Goal: Entertainment & Leisure: Consume media (video, audio)

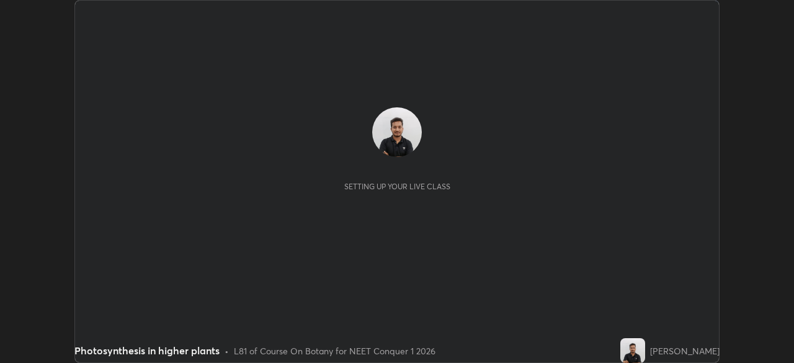
scroll to position [363, 793]
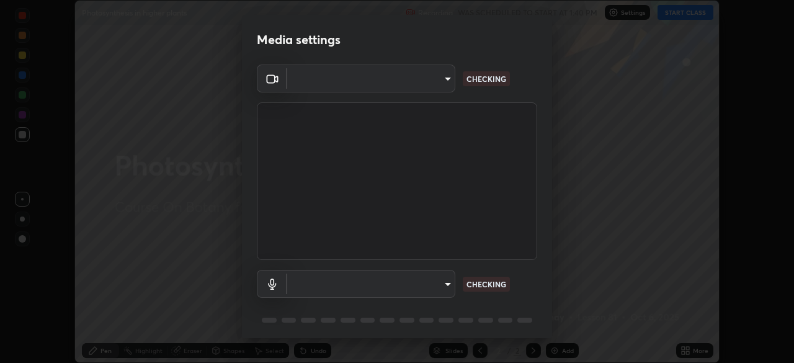
type input "a97fe649ed4a88d7ef5d38079454aeebd16fbf944be20ae45e8d4d96c2936521"
click at [327, 280] on body "Erase all Photosynthesis in higher plants Recording WAS SCHEDULED TO START AT 1…" at bounding box center [397, 181] width 794 height 363
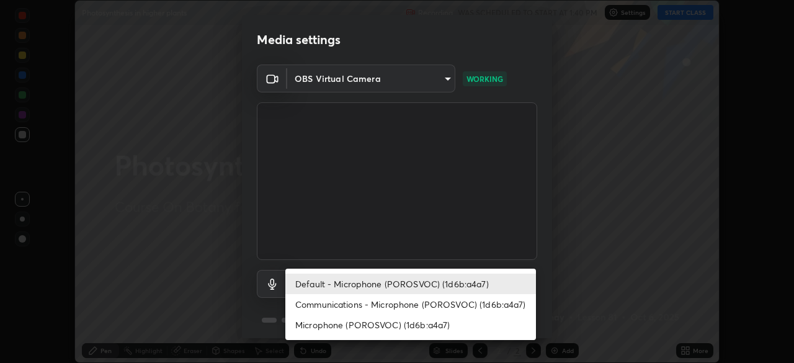
click at [346, 328] on li "Microphone (POROSVOC) (1d6b:a4a7)" at bounding box center [410, 324] width 251 height 20
type input "06e6f6ff1acd5f31cd119ad9e86c95b0f09f99bb27a3ebab932fec3da9160b07"
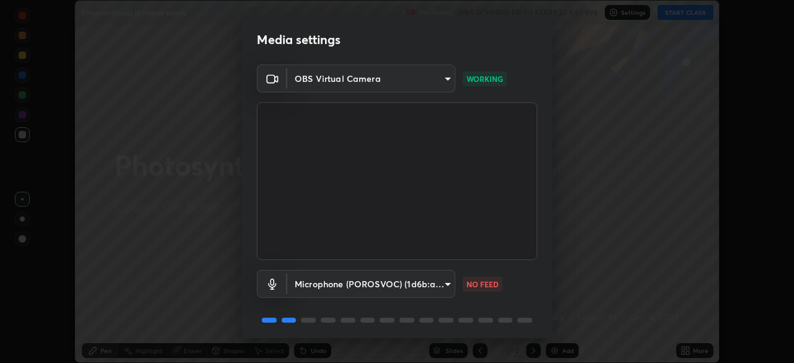
scroll to position [44, 0]
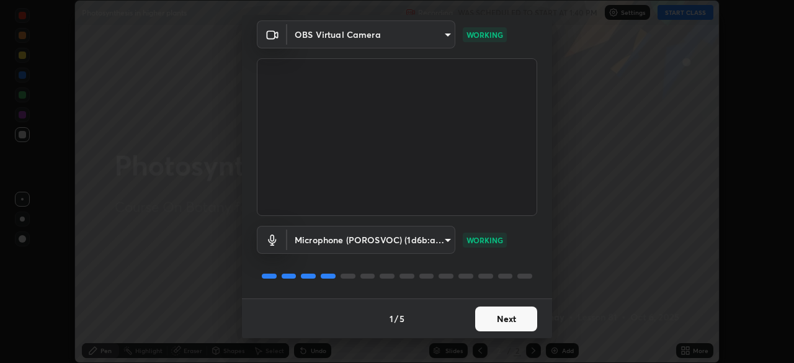
click at [518, 321] on button "Next" at bounding box center [506, 318] width 62 height 25
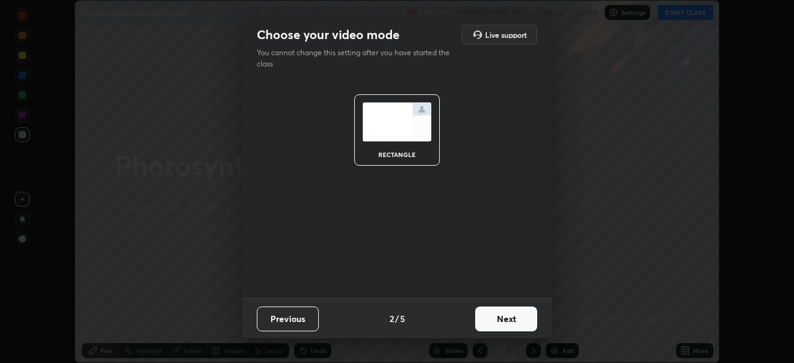
scroll to position [0, 0]
click at [518, 321] on button "Next" at bounding box center [506, 318] width 62 height 25
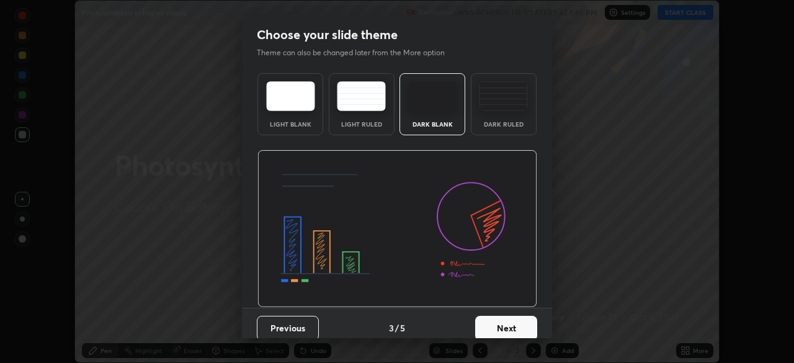
click at [519, 326] on button "Next" at bounding box center [506, 328] width 62 height 25
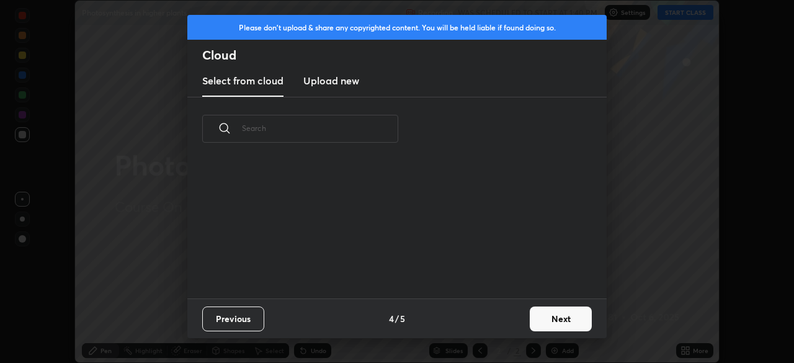
click at [537, 315] on button "Next" at bounding box center [561, 318] width 62 height 25
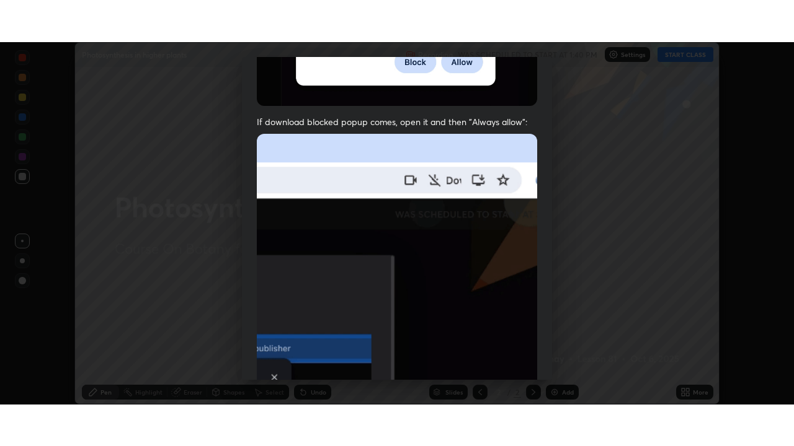
scroll to position [297, 0]
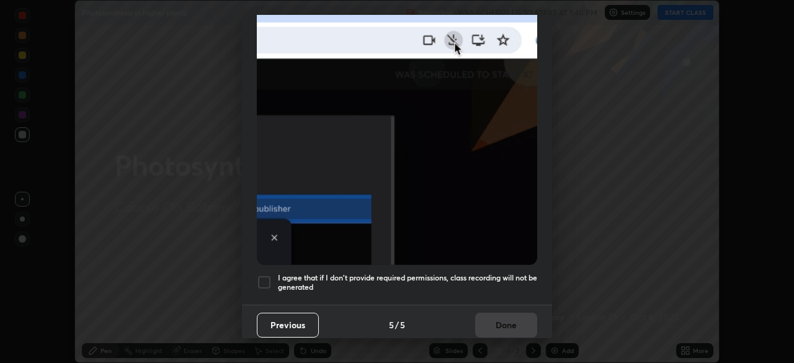
click at [273, 278] on div "I agree that if I don't provide required permissions, class recording will not …" at bounding box center [397, 282] width 280 height 15
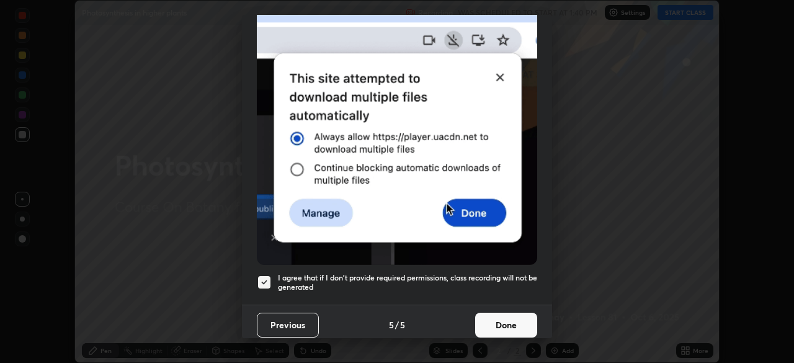
click at [502, 324] on button "Done" at bounding box center [506, 325] width 62 height 25
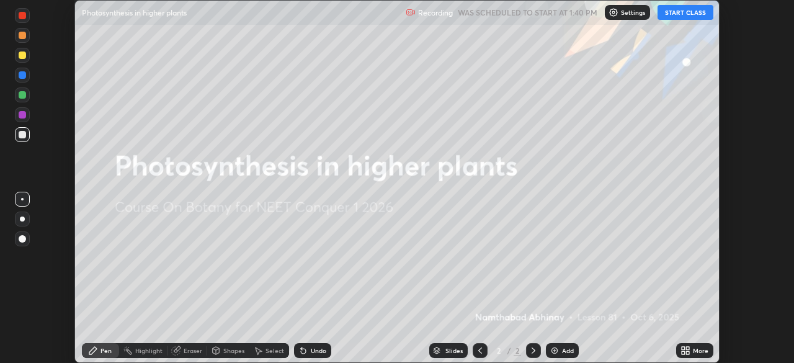
click at [679, 17] on button "START CLASS" at bounding box center [685, 12] width 56 height 15
click at [701, 348] on div "More" at bounding box center [701, 350] width 16 height 6
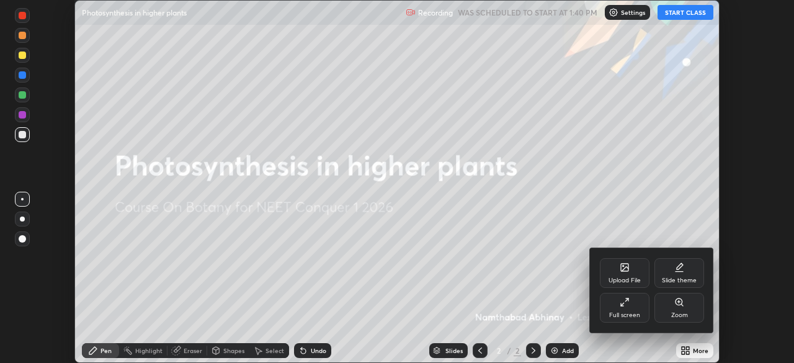
click at [639, 317] on div "Full screen" at bounding box center [624, 315] width 31 height 6
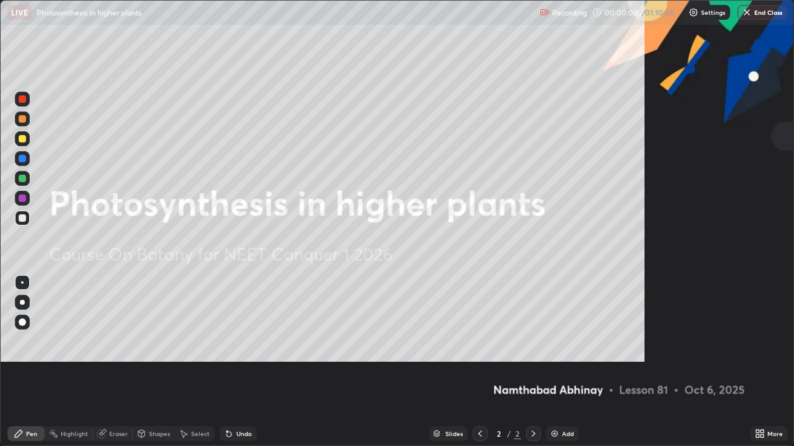
scroll to position [446, 794]
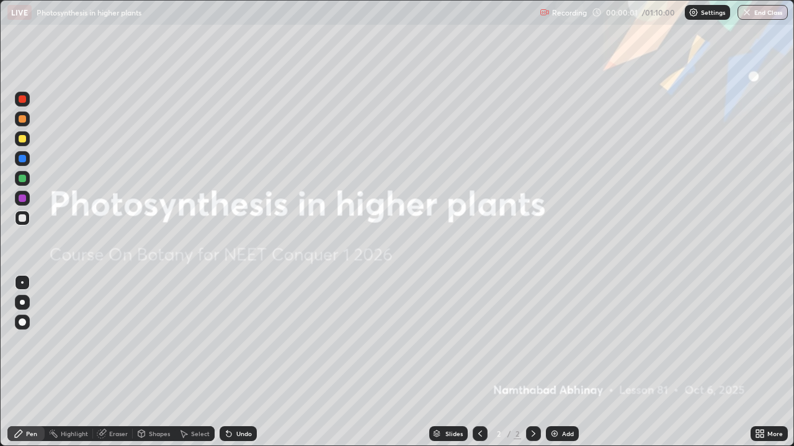
click at [562, 362] on div "Add" at bounding box center [562, 434] width 33 height 15
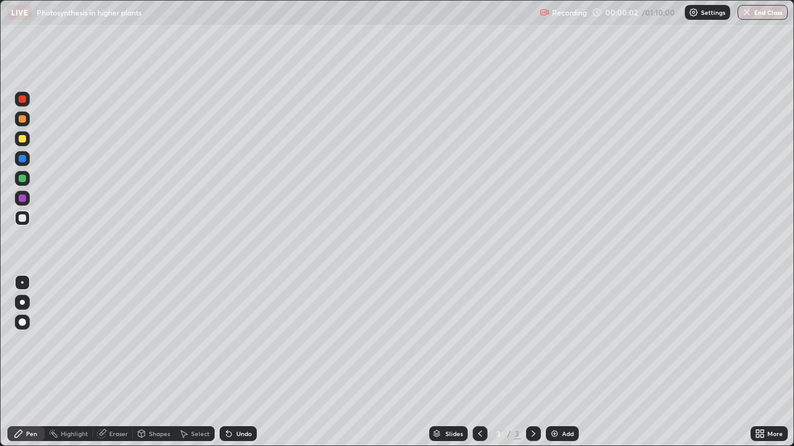
click at [771, 362] on div "More" at bounding box center [768, 434] width 37 height 15
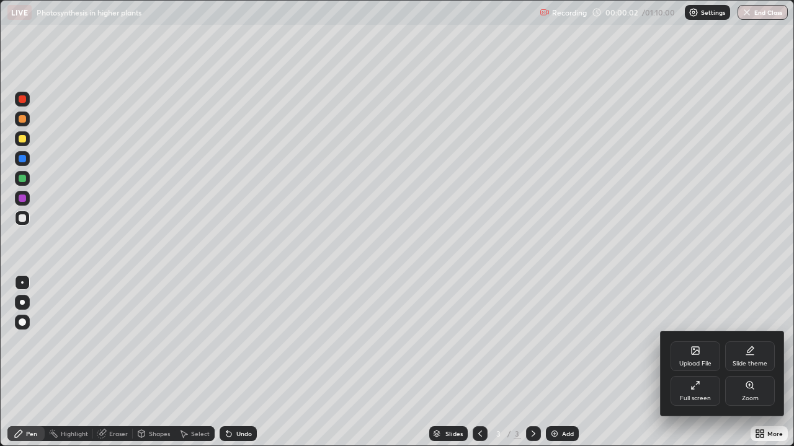
click at [759, 362] on div "Zoom" at bounding box center [750, 391] width 50 height 30
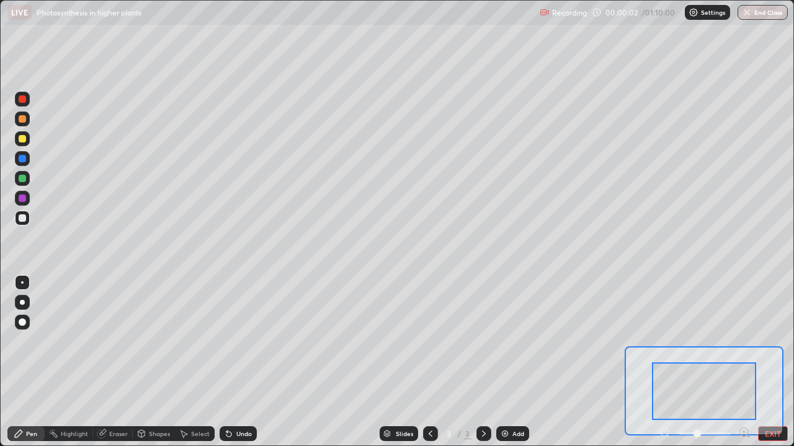
click at [743, 362] on icon at bounding box center [743, 432] width 3 height 0
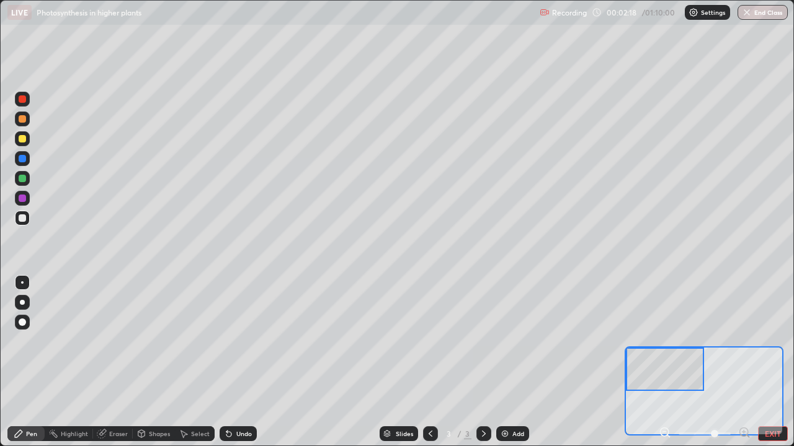
click at [20, 100] on div at bounding box center [22, 98] width 7 height 7
click at [23, 217] on div at bounding box center [22, 218] width 7 height 7
click at [22, 202] on div at bounding box center [22, 198] width 7 height 7
click at [101, 362] on icon at bounding box center [102, 434] width 10 height 10
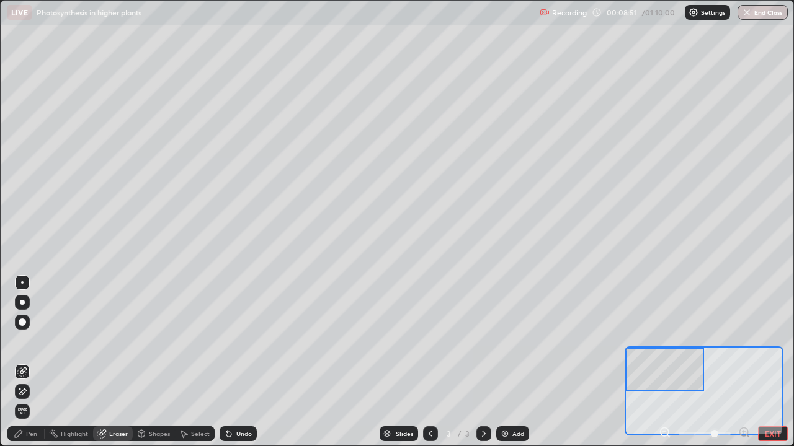
click at [22, 283] on div at bounding box center [22, 283] width 2 height 2
click at [29, 362] on div "Pen" at bounding box center [25, 434] width 37 height 15
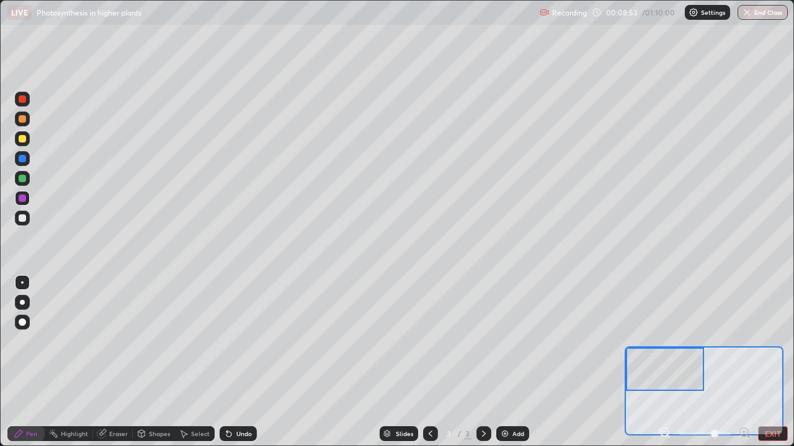
click at [28, 223] on div at bounding box center [22, 218] width 15 height 15
click at [113, 362] on div "Eraser" at bounding box center [113, 434] width 40 height 15
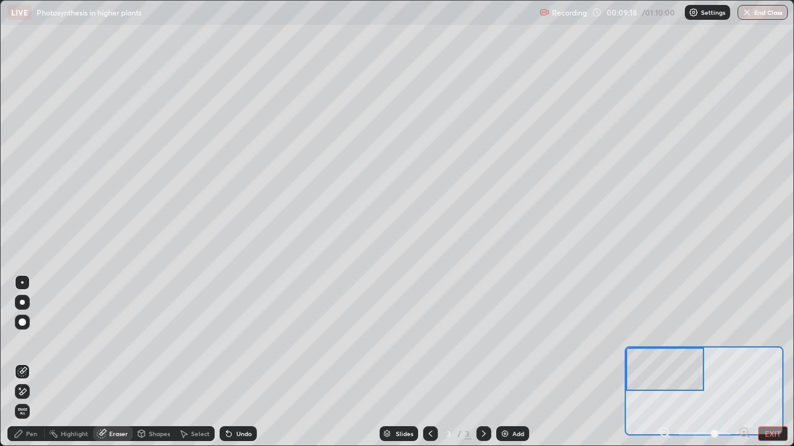
click at [35, 362] on div "Pen" at bounding box center [31, 434] width 11 height 6
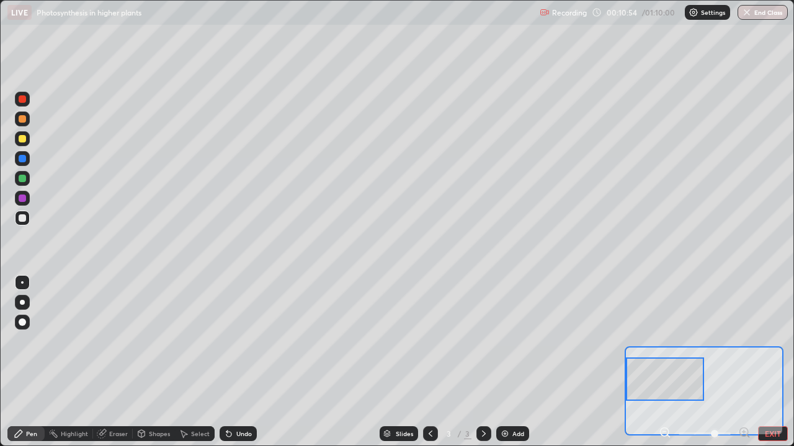
click at [20, 139] on div at bounding box center [22, 138] width 7 height 7
click at [22, 99] on div at bounding box center [22, 98] width 7 height 7
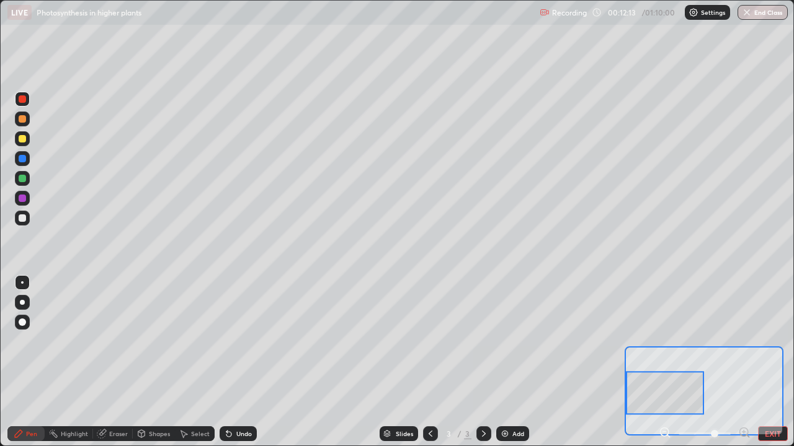
click at [22, 140] on div at bounding box center [22, 138] width 7 height 7
click at [20, 142] on div at bounding box center [22, 138] width 7 height 7
click at [102, 362] on icon at bounding box center [102, 433] width 7 height 6
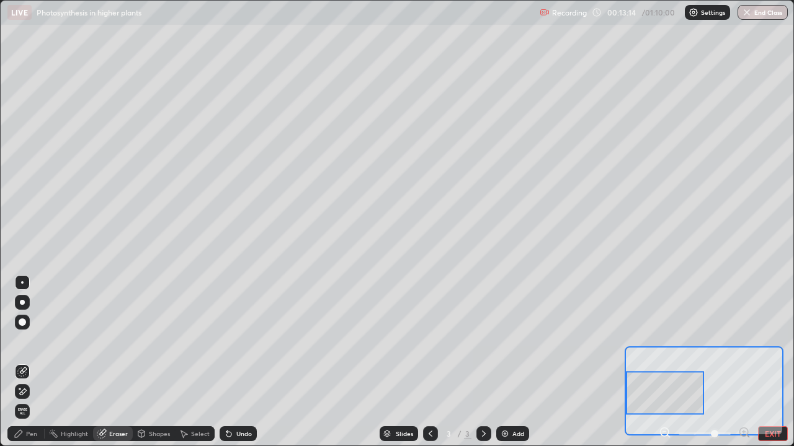
click at [24, 362] on div "Pen" at bounding box center [25, 434] width 37 height 15
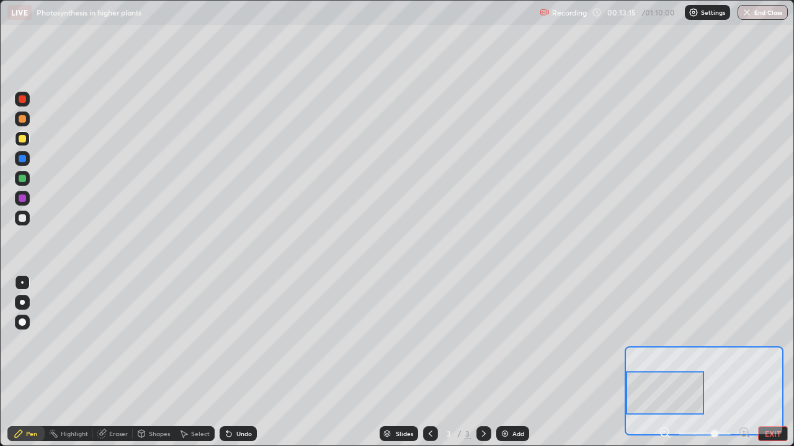
click at [22, 219] on div at bounding box center [22, 218] width 7 height 7
click at [113, 362] on div "Eraser" at bounding box center [113, 434] width 40 height 15
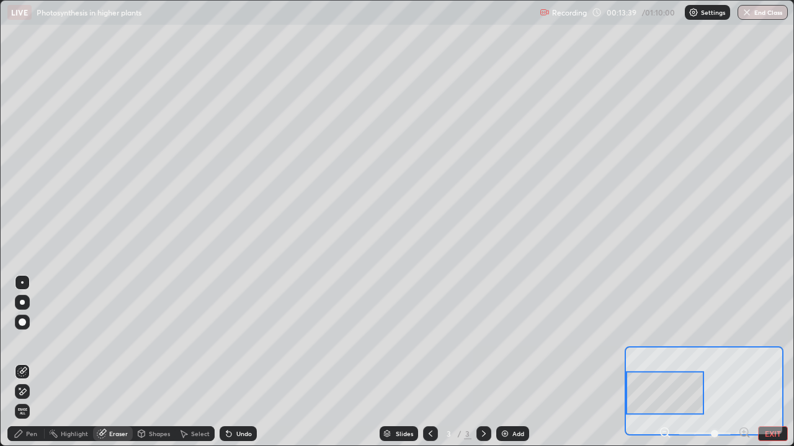
click at [30, 362] on div "Pen" at bounding box center [31, 434] width 11 height 6
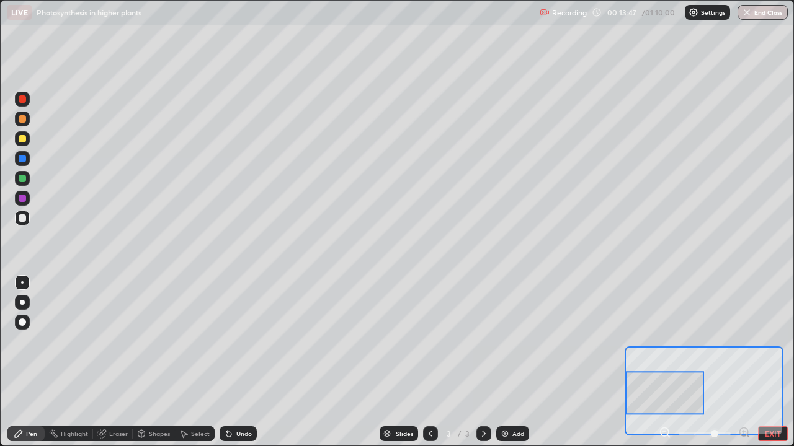
click at [22, 98] on div at bounding box center [22, 98] width 7 height 7
click at [107, 362] on div "Eraser" at bounding box center [113, 434] width 40 height 15
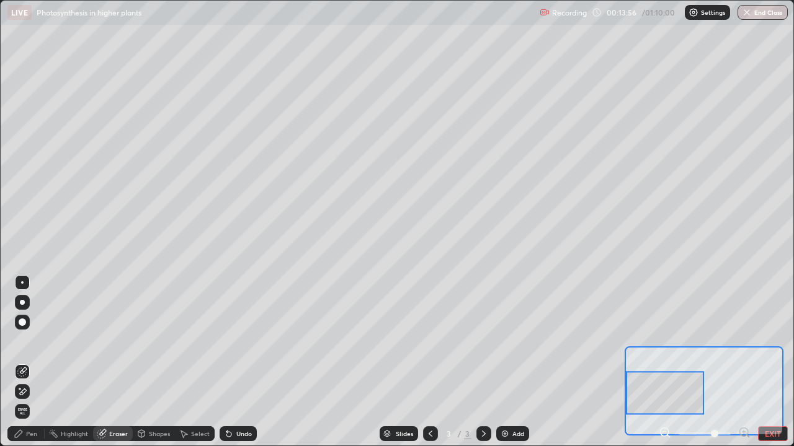
click at [29, 362] on div "Pen" at bounding box center [31, 434] width 11 height 6
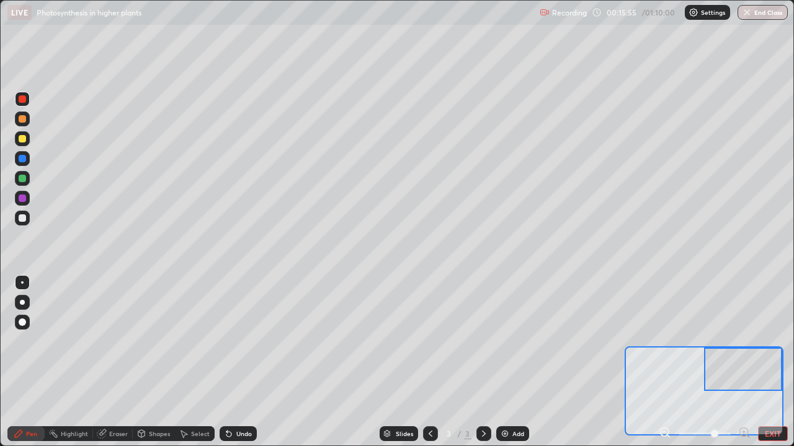
click at [112, 362] on div "Eraser" at bounding box center [118, 434] width 19 height 6
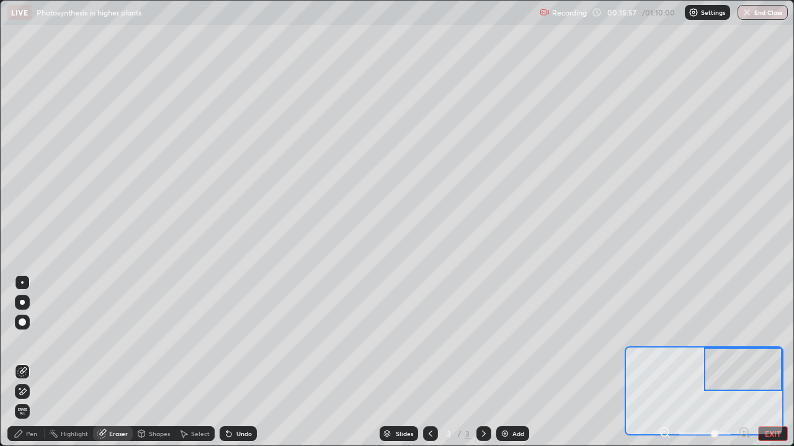
click at [32, 362] on div "Pen" at bounding box center [25, 434] width 37 height 15
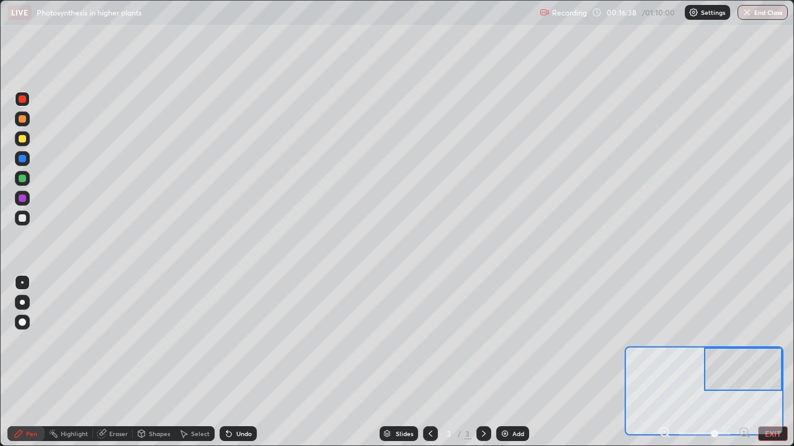
click at [22, 220] on div at bounding box center [22, 218] width 7 height 7
click at [20, 140] on div at bounding box center [22, 138] width 7 height 7
click at [24, 142] on div at bounding box center [22, 138] width 7 height 7
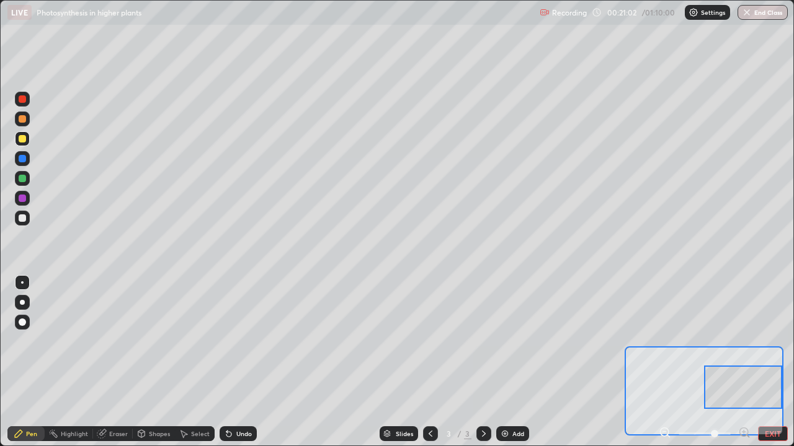
click at [24, 223] on div at bounding box center [22, 218] width 15 height 15
click at [19, 218] on div at bounding box center [22, 218] width 7 height 7
click at [110, 362] on div "Eraser" at bounding box center [118, 434] width 19 height 6
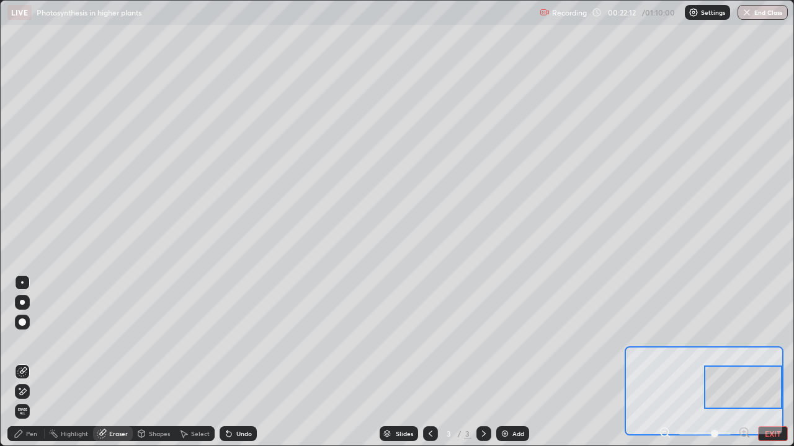
click at [32, 362] on div "Pen" at bounding box center [31, 434] width 11 height 6
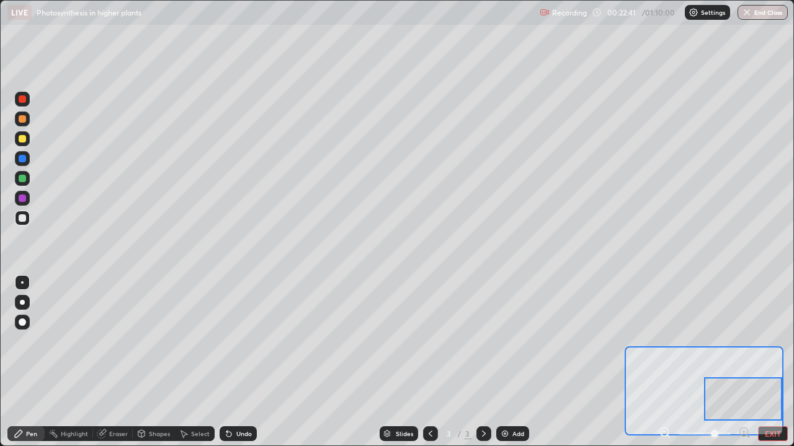
click at [115, 362] on div "Eraser" at bounding box center [118, 434] width 19 height 6
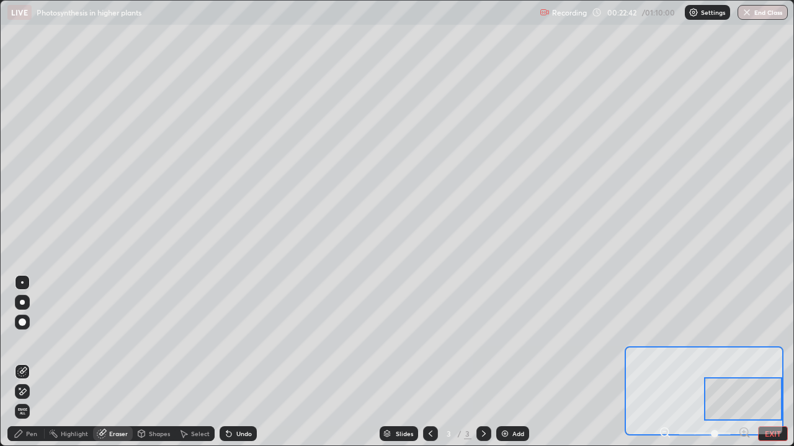
click at [32, 362] on div "Pen" at bounding box center [25, 434] width 37 height 15
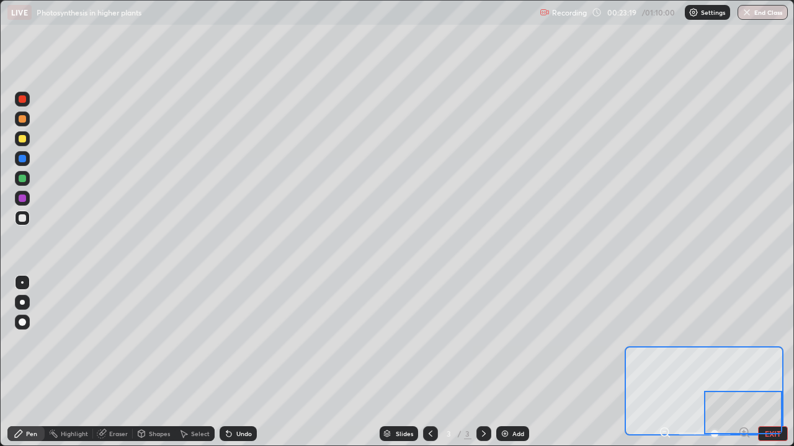
click at [20, 140] on div at bounding box center [22, 138] width 7 height 7
click at [110, 362] on div "Eraser" at bounding box center [118, 434] width 19 height 6
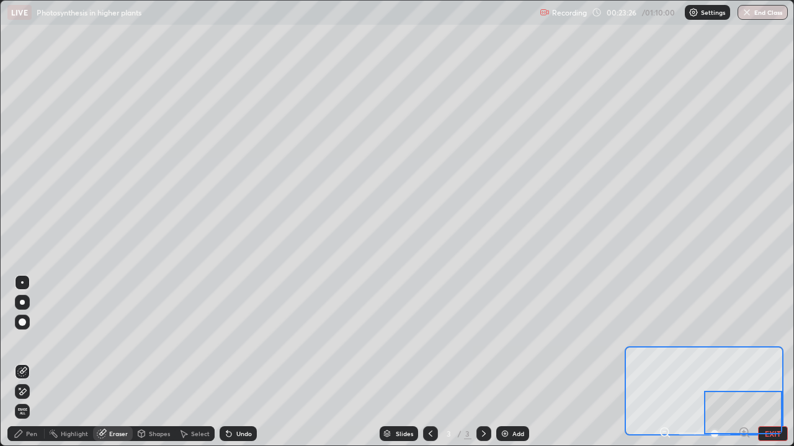
click at [31, 362] on div "Pen" at bounding box center [31, 434] width 11 height 6
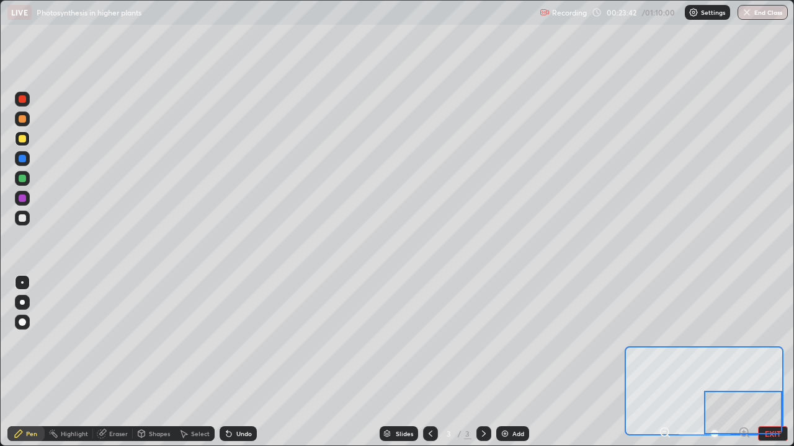
click at [23, 218] on div at bounding box center [22, 218] width 7 height 7
click at [22, 140] on div at bounding box center [22, 138] width 7 height 7
click at [20, 218] on div at bounding box center [22, 218] width 7 height 7
click at [517, 362] on div "Add" at bounding box center [518, 434] width 12 height 6
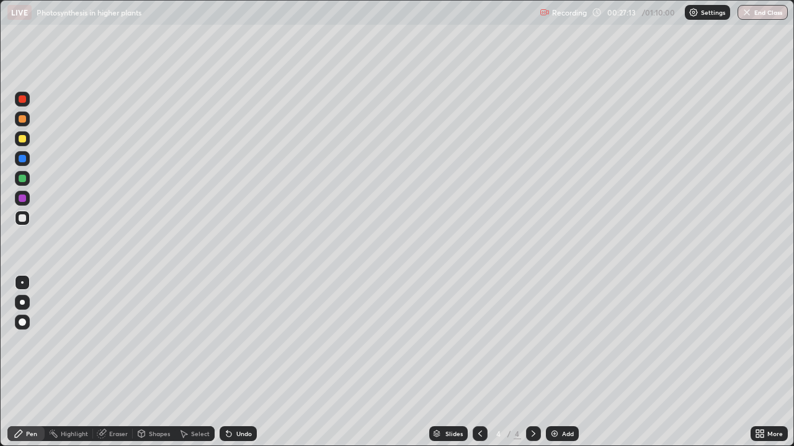
click at [771, 362] on div "More" at bounding box center [768, 434] width 37 height 15
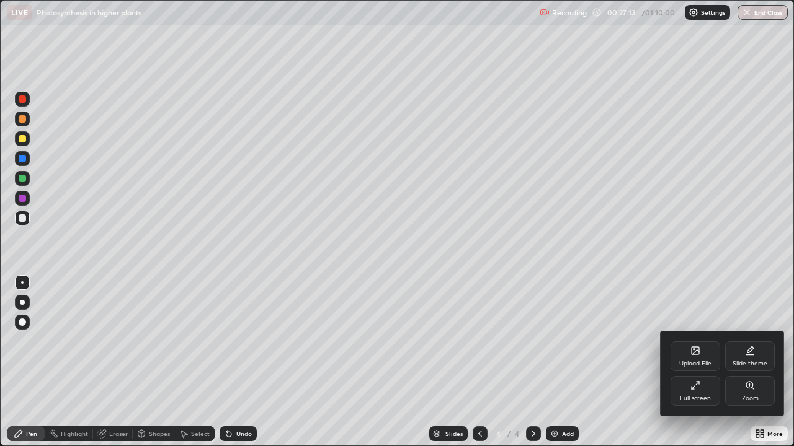
click at [750, 362] on icon at bounding box center [749, 385] width 7 height 7
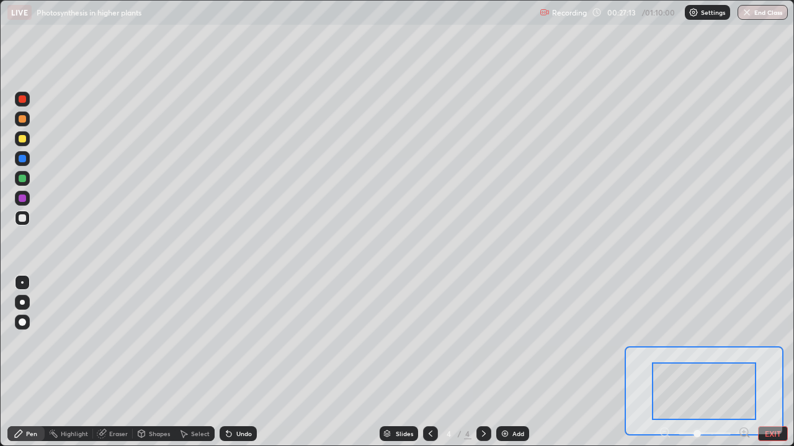
click at [743, 362] on icon at bounding box center [743, 432] width 3 height 0
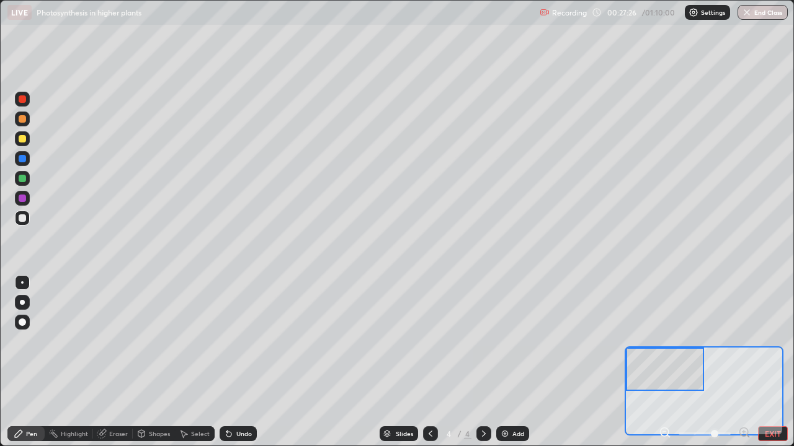
click at [19, 102] on div at bounding box center [22, 98] width 7 height 7
click at [22, 220] on div at bounding box center [22, 218] width 7 height 7
click at [20, 220] on div at bounding box center [22, 218] width 7 height 7
click at [22, 136] on div at bounding box center [22, 138] width 7 height 7
click at [761, 12] on button "End Class" at bounding box center [762, 12] width 50 height 15
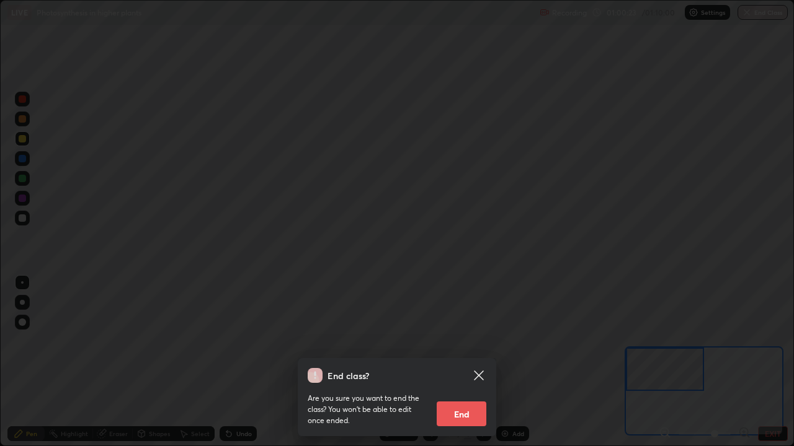
click at [465, 362] on button "End" at bounding box center [462, 414] width 50 height 25
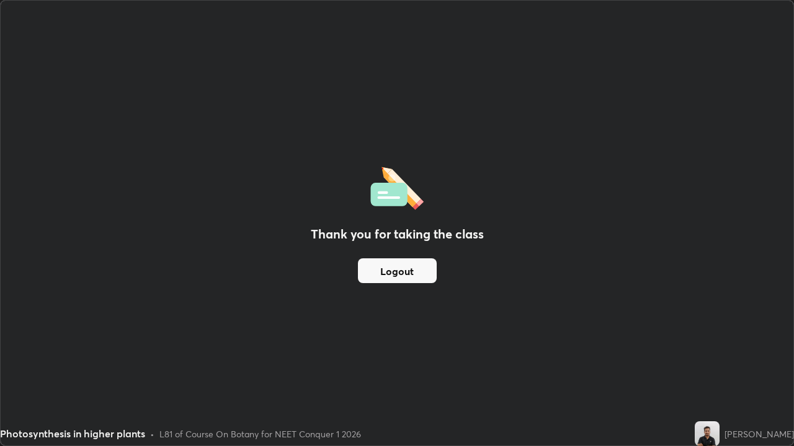
click at [409, 266] on button "Logout" at bounding box center [397, 271] width 79 height 25
